Goal: Task Accomplishment & Management: Use online tool/utility

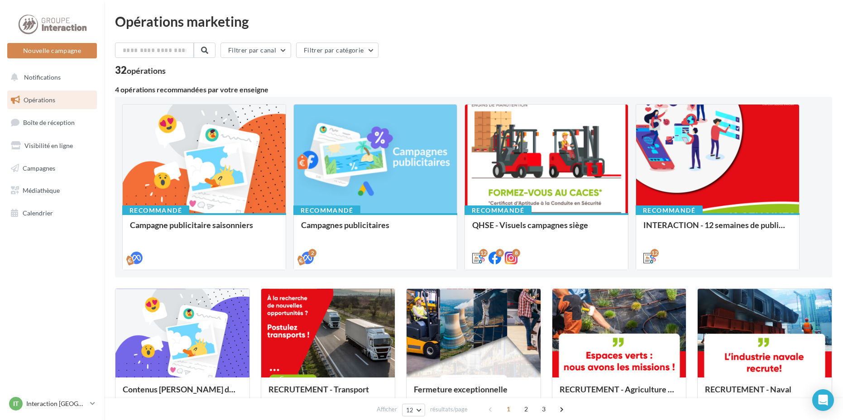
click at [521, 28] on div "Opérations marketing Filtrer par canal Filtrer par catégorie 32 opérations 4 op…" at bounding box center [473, 396] width 717 height 764
click at [67, 48] on button "Nouvelle campagne" at bounding box center [52, 50] width 90 height 15
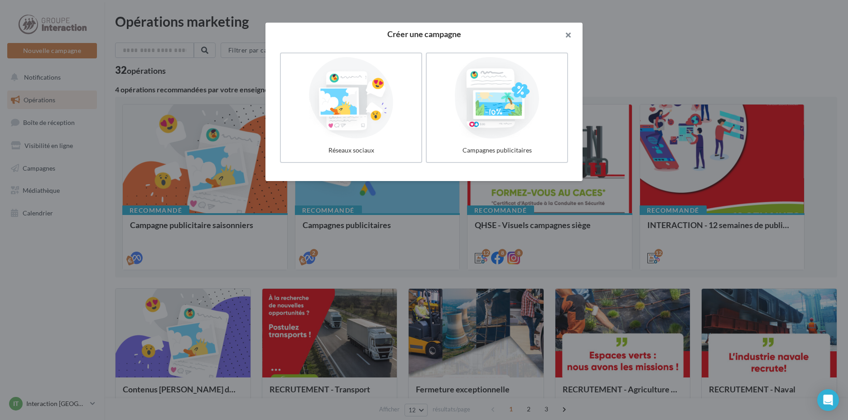
click at [572, 36] on button "button" at bounding box center [564, 36] width 36 height 27
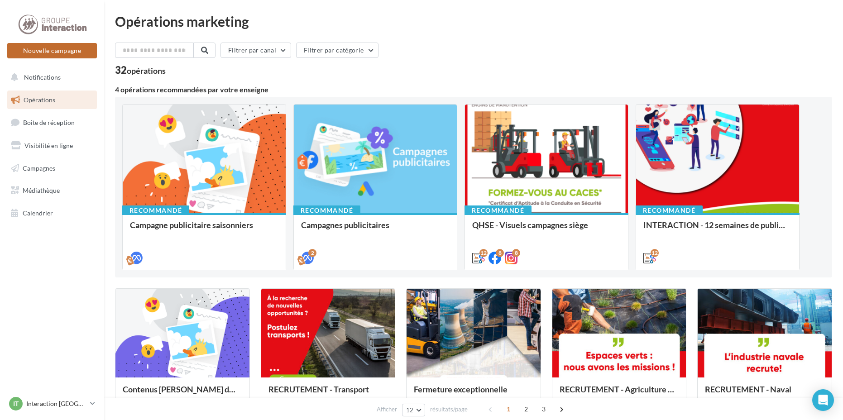
click at [23, 51] on button "Nouvelle campagne" at bounding box center [52, 50] width 90 height 15
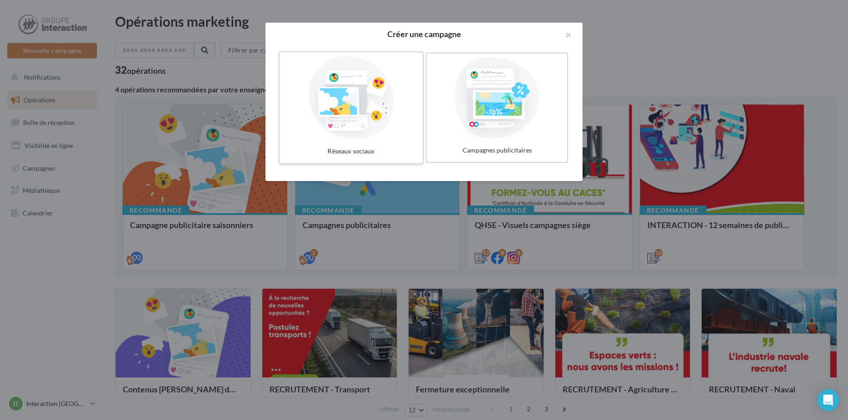
click at [385, 122] on div at bounding box center [351, 97] width 136 height 83
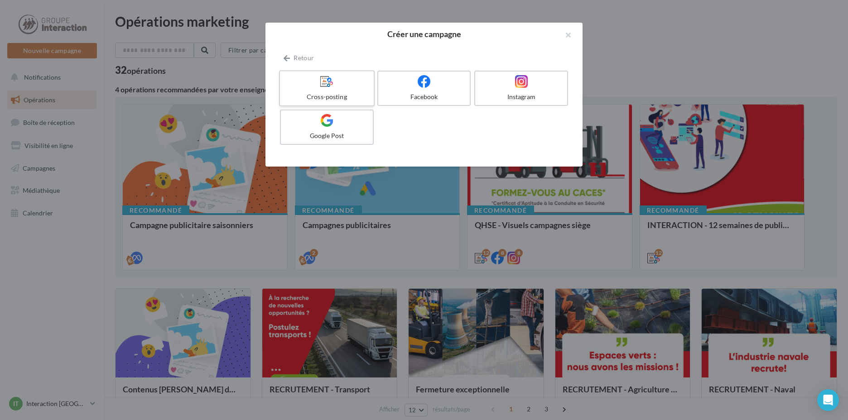
click at [333, 101] on div "Cross-posting" at bounding box center [326, 96] width 86 height 9
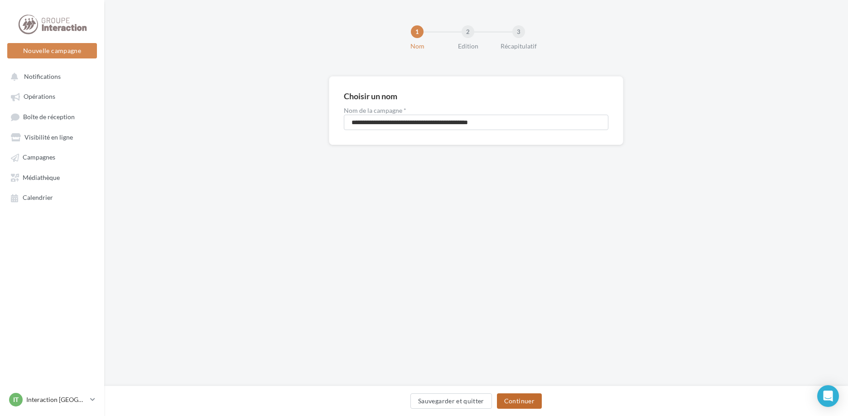
click at [524, 399] on button "Continuer" at bounding box center [519, 400] width 45 height 15
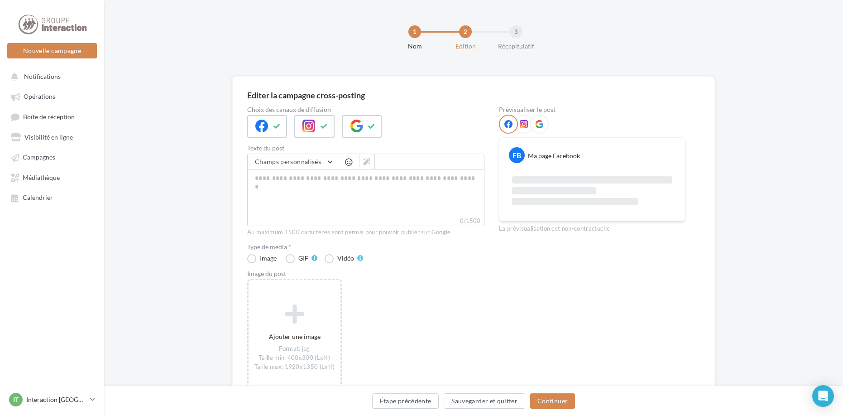
click at [520, 125] on icon at bounding box center [524, 124] width 8 height 8
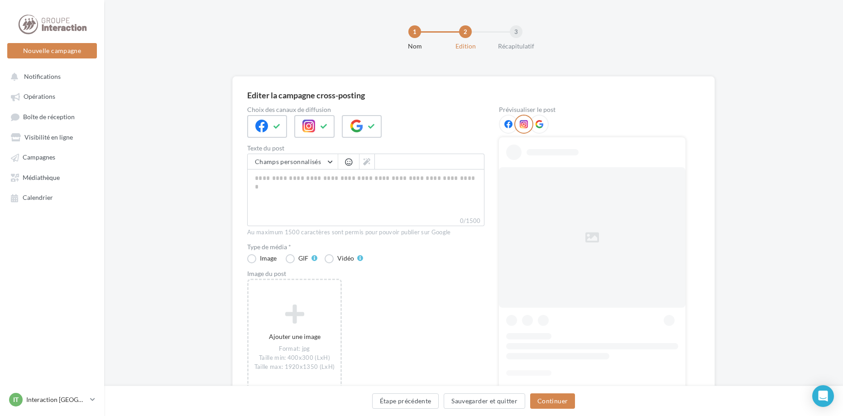
click at [534, 126] on div at bounding box center [539, 124] width 19 height 19
click at [512, 127] on icon at bounding box center [508, 124] width 8 height 8
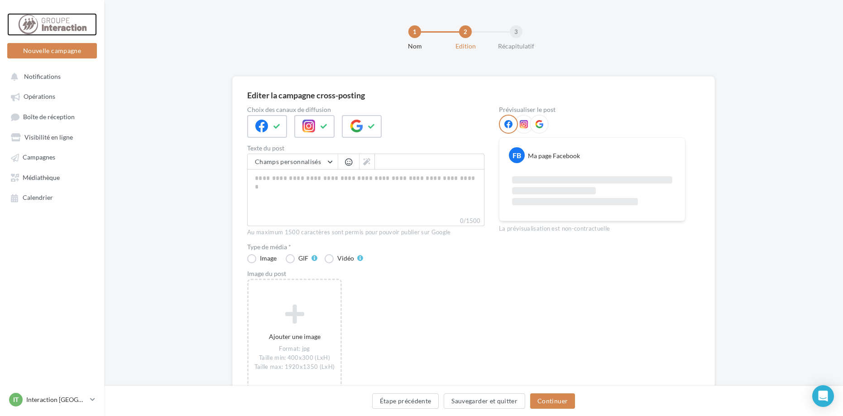
click at [39, 23] on div at bounding box center [52, 24] width 72 height 23
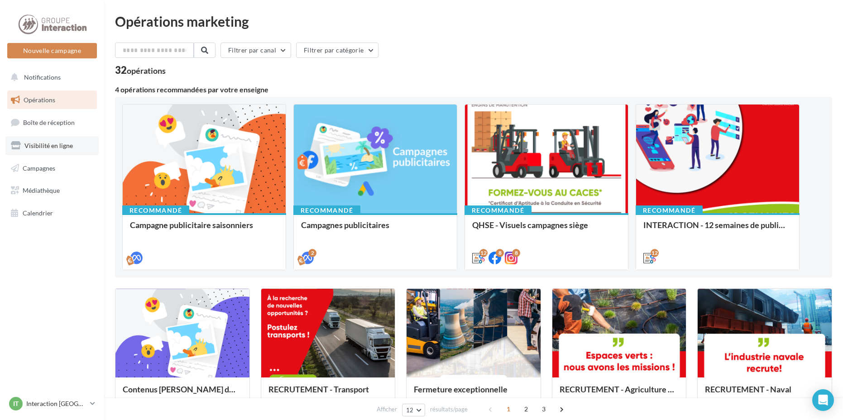
click at [47, 147] on span "Visibilité en ligne" at bounding box center [48, 146] width 48 height 8
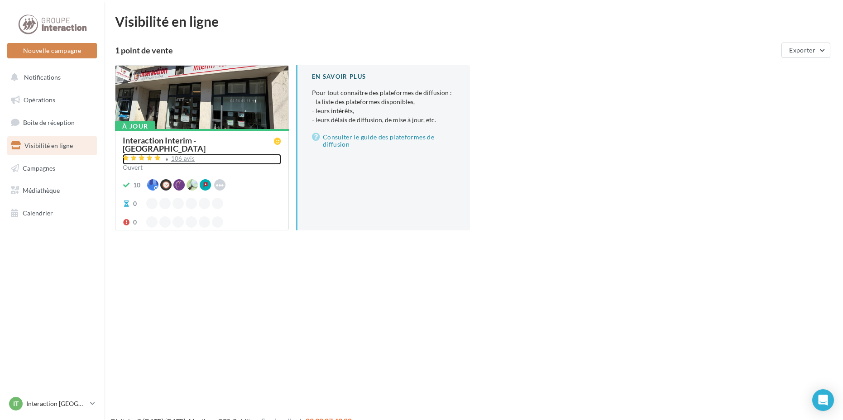
click at [191, 156] on div "106 avis" at bounding box center [183, 159] width 24 height 6
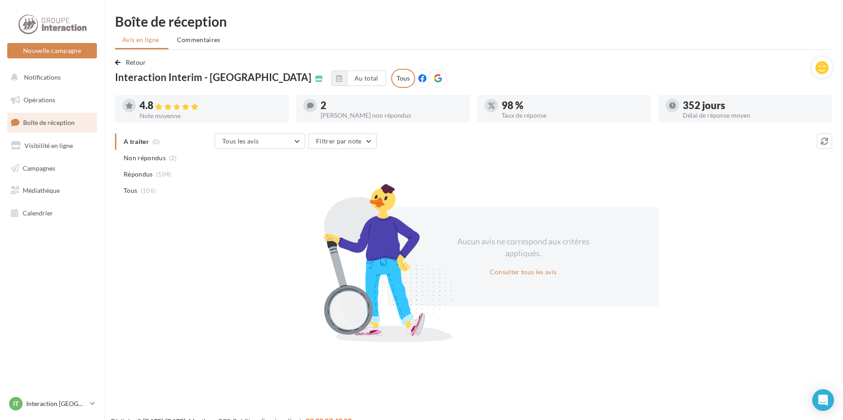
click at [354, 113] on div "Avis non répondus" at bounding box center [392, 115] width 142 height 6
click at [165, 158] on span "Non répondus" at bounding box center [145, 157] width 42 height 9
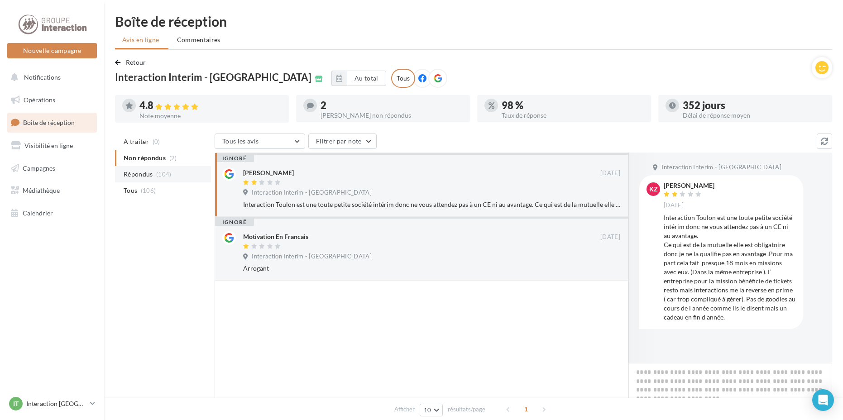
click at [158, 177] on span "(104)" at bounding box center [163, 174] width 15 height 7
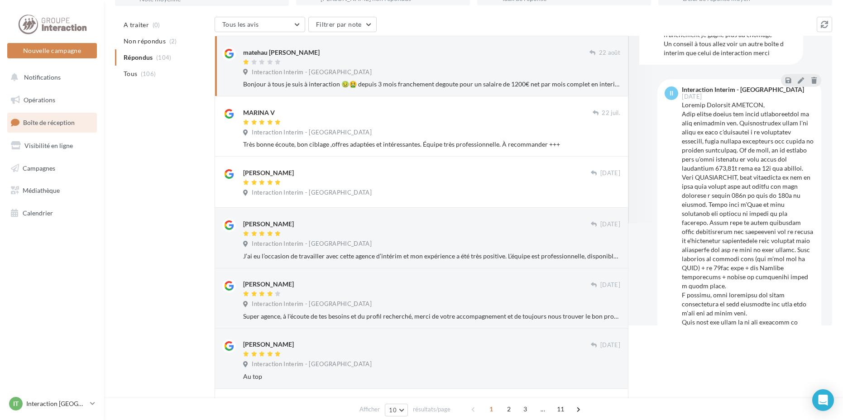
scroll to position [175, 0]
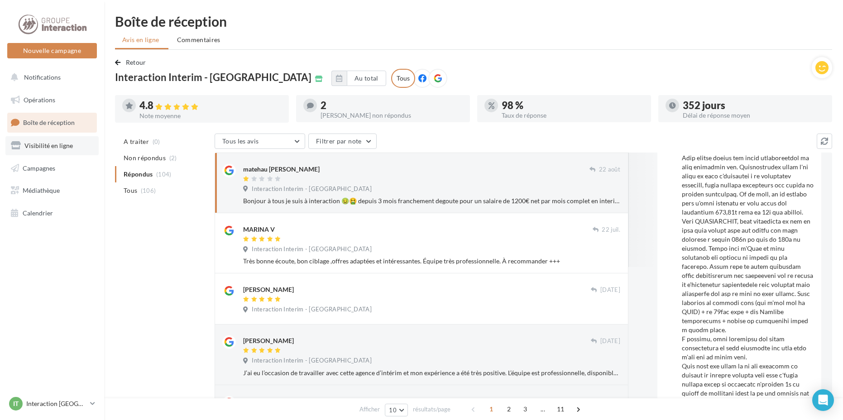
click at [56, 144] on span "Visibilité en ligne" at bounding box center [48, 146] width 48 height 8
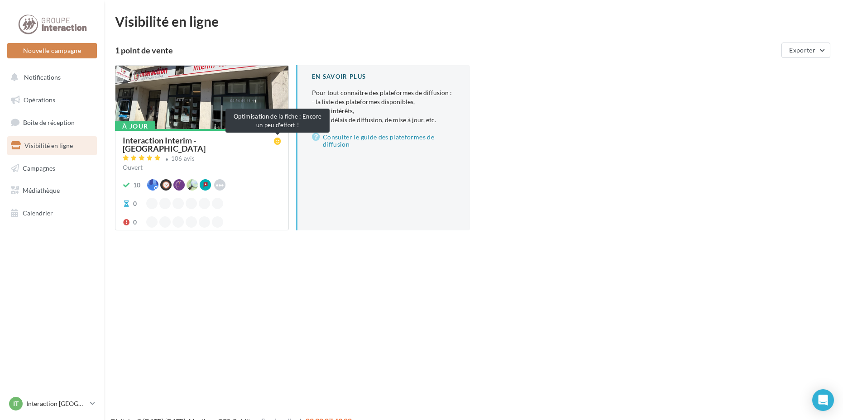
click at [275, 140] on icon at bounding box center [277, 141] width 7 height 7
